Goal: Task Accomplishment & Management: Manage account settings

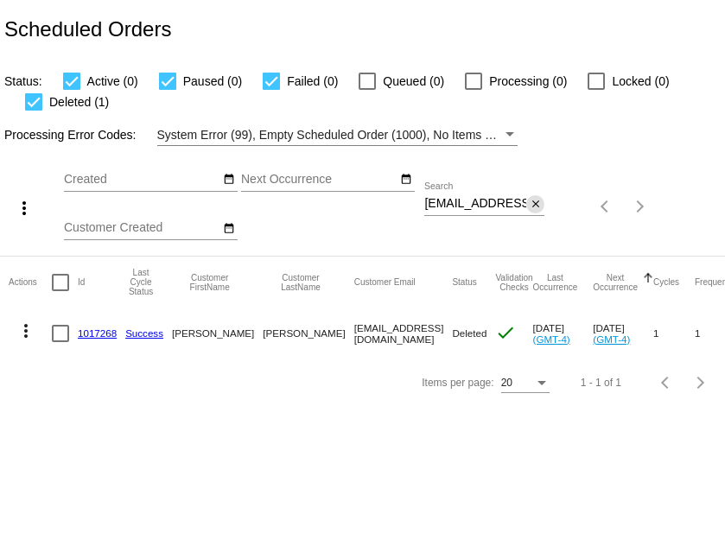
click at [533, 207] on mat-icon "close" at bounding box center [536, 205] width 12 height 14
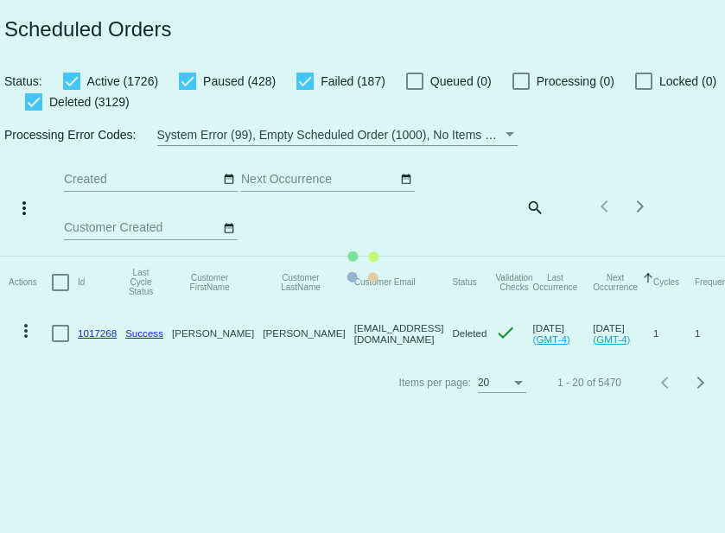
click at [535, 257] on mat-table "Actions Id Last Cycle Status Customer FirstName Customer LastName Customer Emai…" at bounding box center [376, 308] width 752 height 102
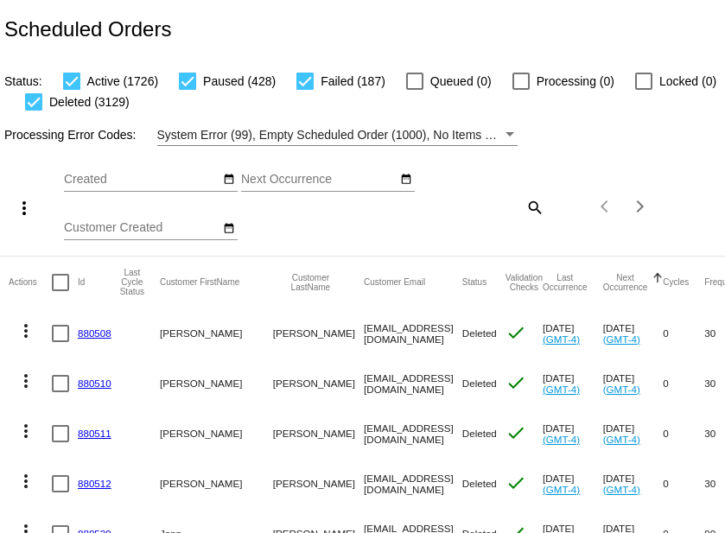
click at [535, 212] on mat-icon "search" at bounding box center [534, 207] width 21 height 27
click at [499, 211] on input "Search" at bounding box center [484, 204] width 120 height 14
paste input "[EMAIL_ADDRESS][DOMAIN_NAME]"
type input "[EMAIL_ADDRESS][DOMAIN_NAME]"
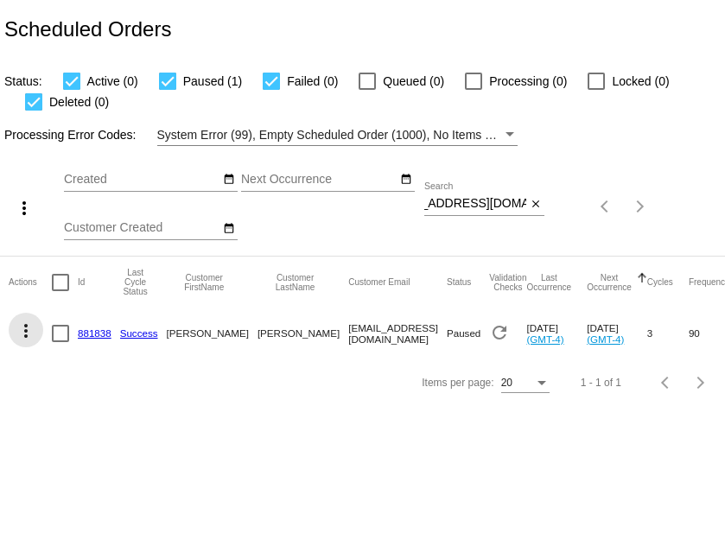
scroll to position [0, 0]
click at [22, 334] on mat-icon "more_vert" at bounding box center [26, 331] width 21 height 21
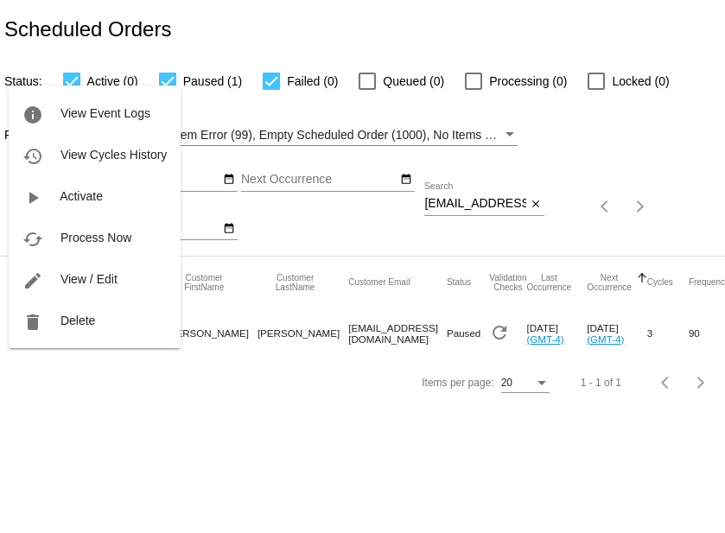
click at [64, 391] on div at bounding box center [362, 266] width 725 height 533
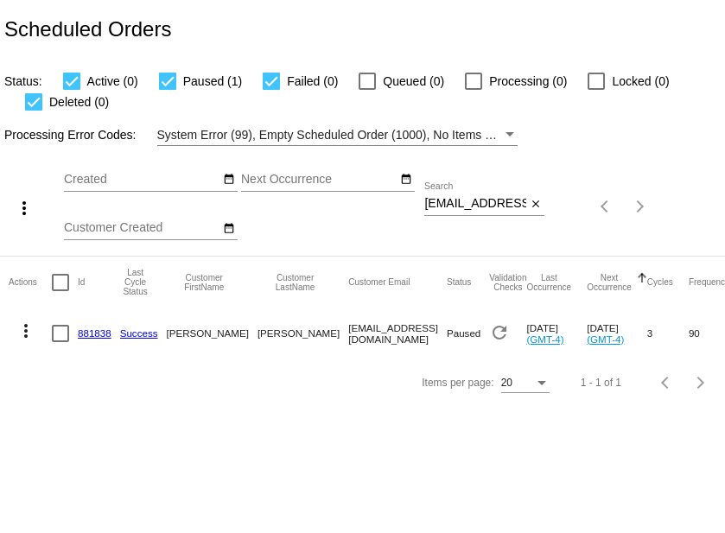
click at [28, 333] on mat-icon "more_vert" at bounding box center [26, 331] width 21 height 21
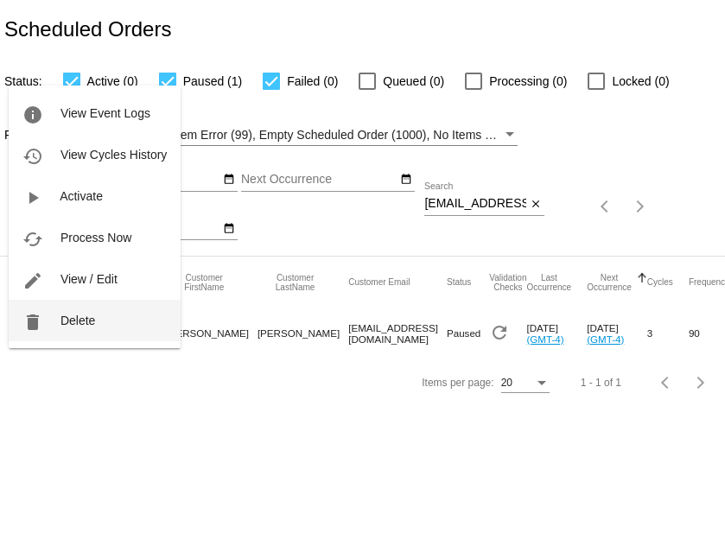
click at [64, 330] on button "delete Delete" at bounding box center [95, 320] width 172 height 41
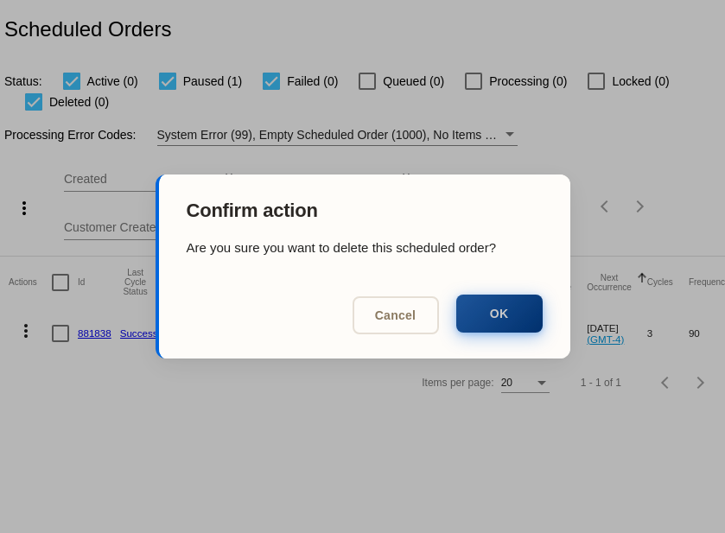
click at [476, 315] on button "OK" at bounding box center [499, 314] width 86 height 38
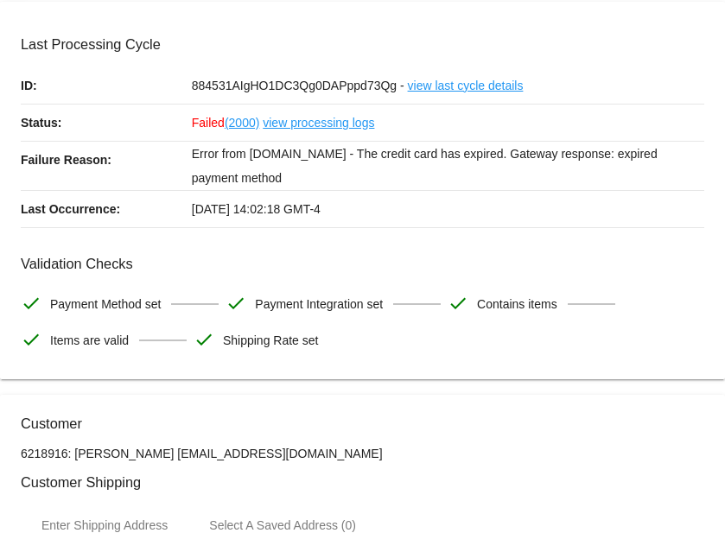
scroll to position [89, 0]
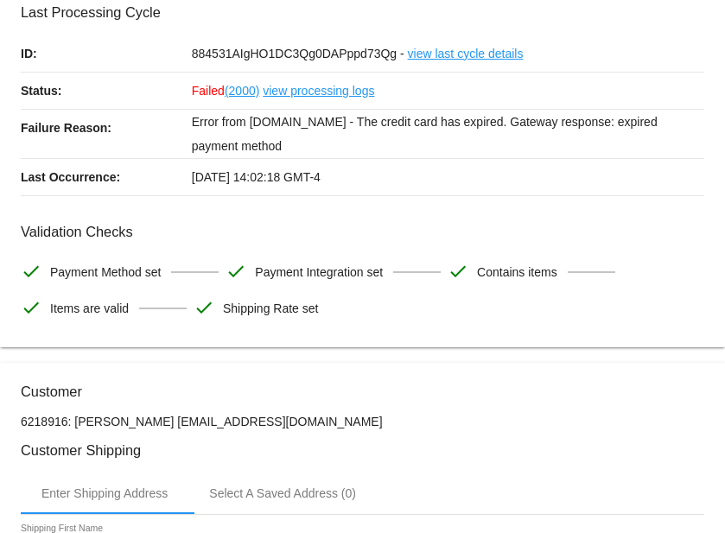
click at [313, 90] on link "view processing logs" at bounding box center [318, 91] width 111 height 36
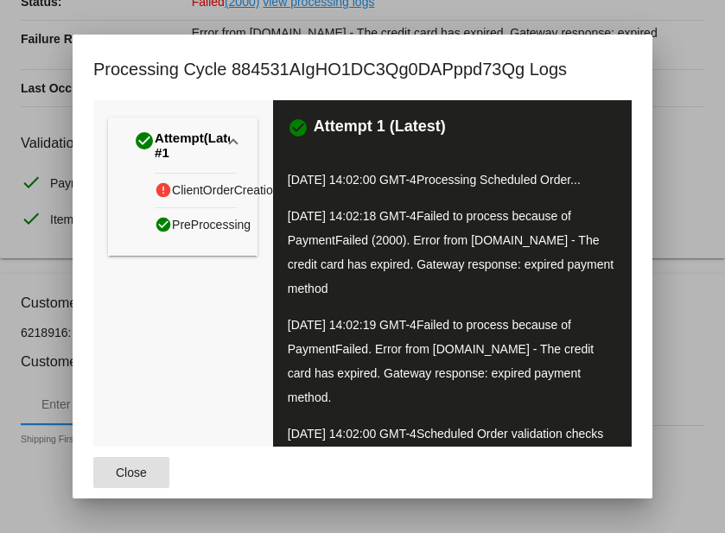
scroll to position [1, 0]
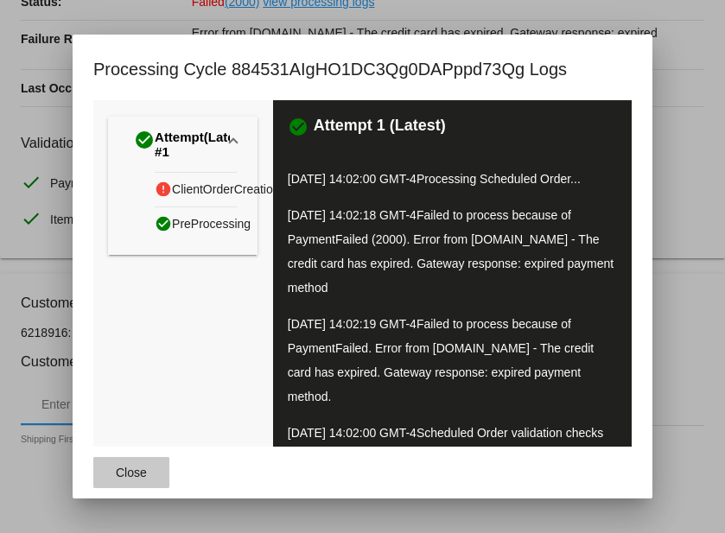
click at [124, 474] on span "Close" at bounding box center [131, 473] width 31 height 14
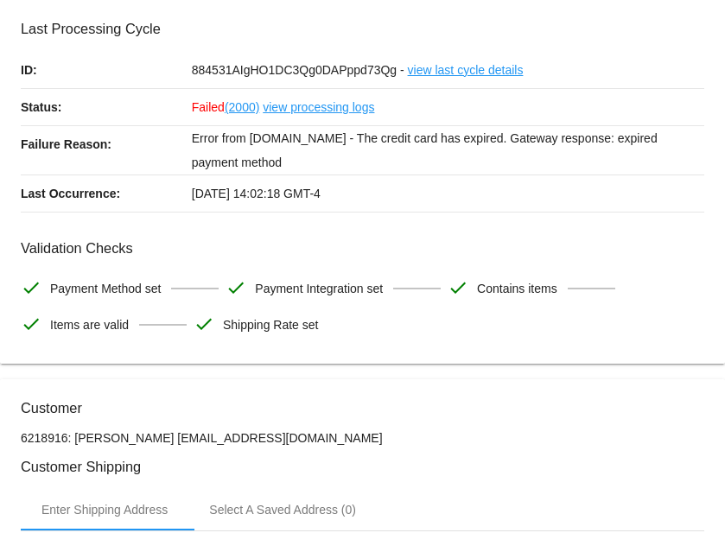
scroll to position [0, 0]
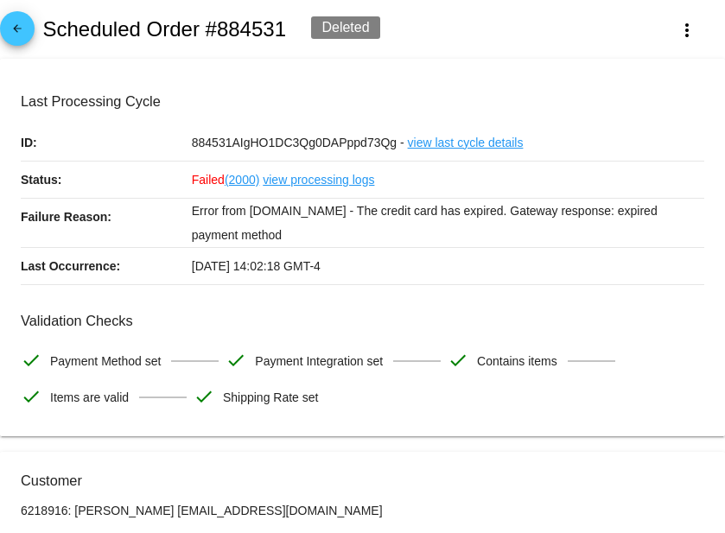
click at [443, 139] on link "view last cycle details" at bounding box center [466, 142] width 116 height 36
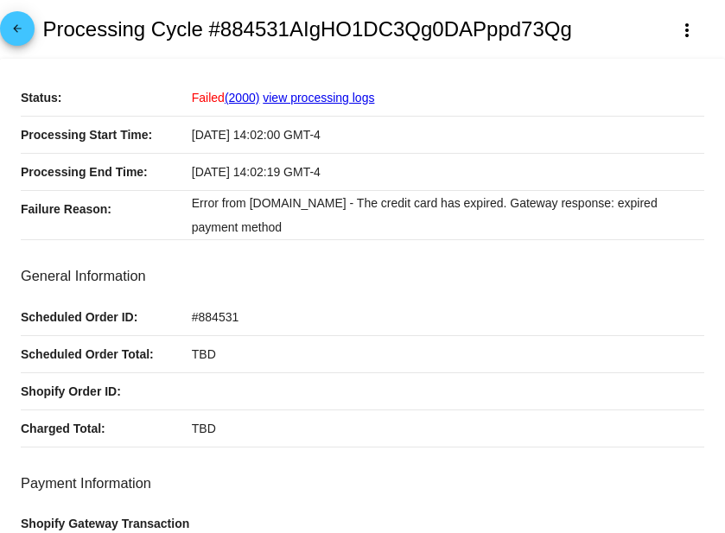
click at [19, 31] on mat-icon "arrow_back" at bounding box center [17, 32] width 21 height 21
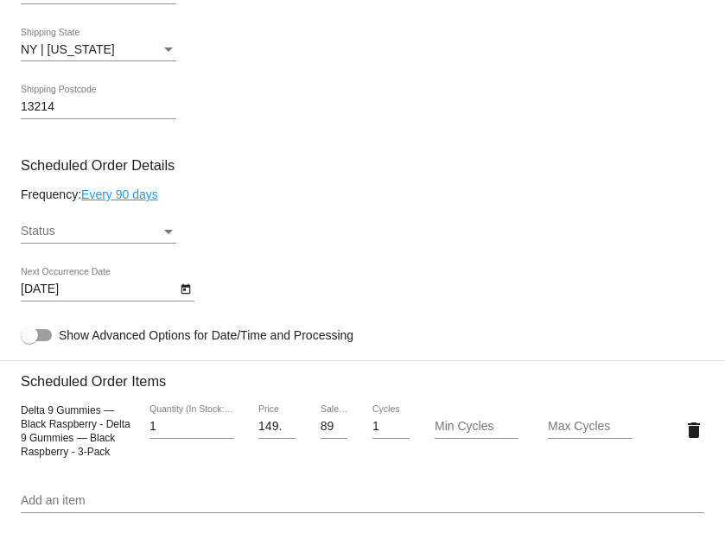
scroll to position [1055, 0]
